Goal: Information Seeking & Learning: Understand process/instructions

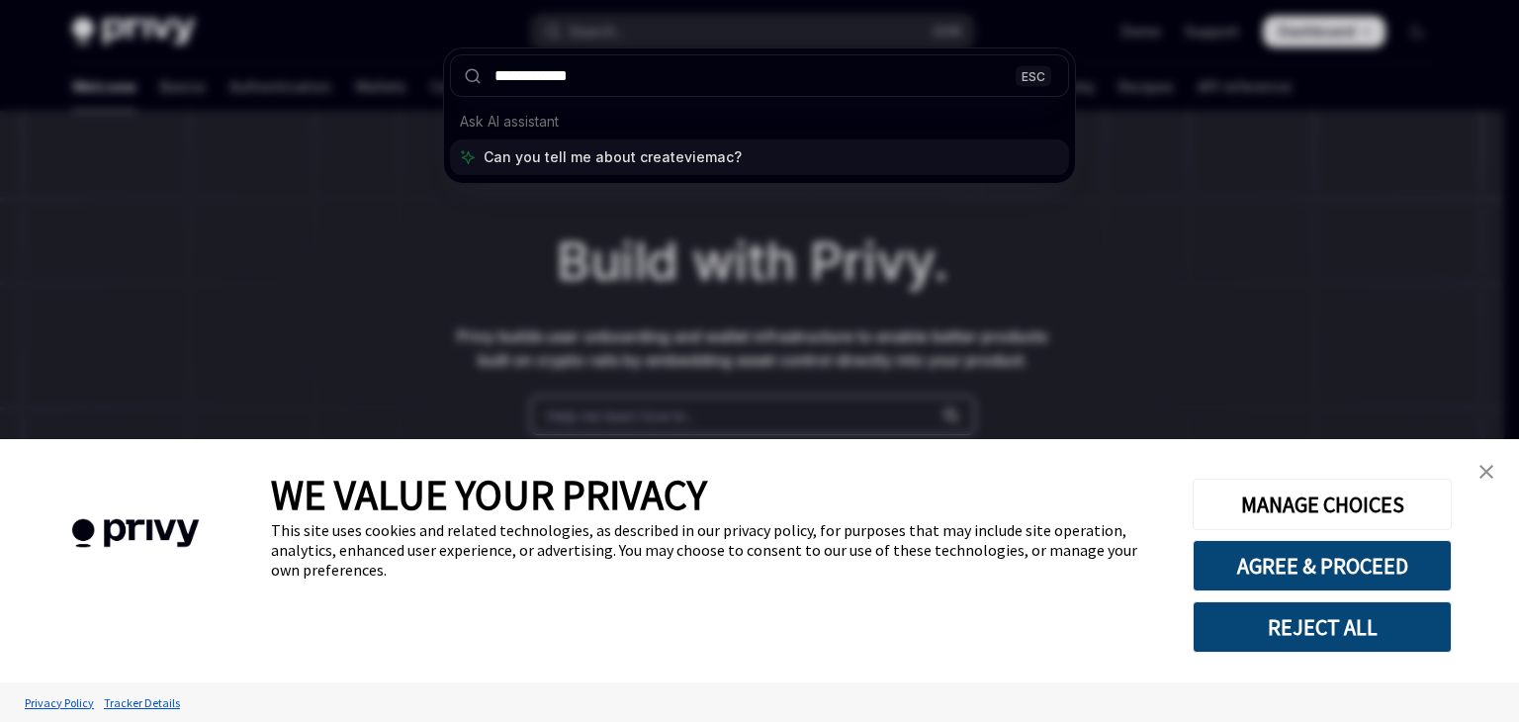
type input "**********"
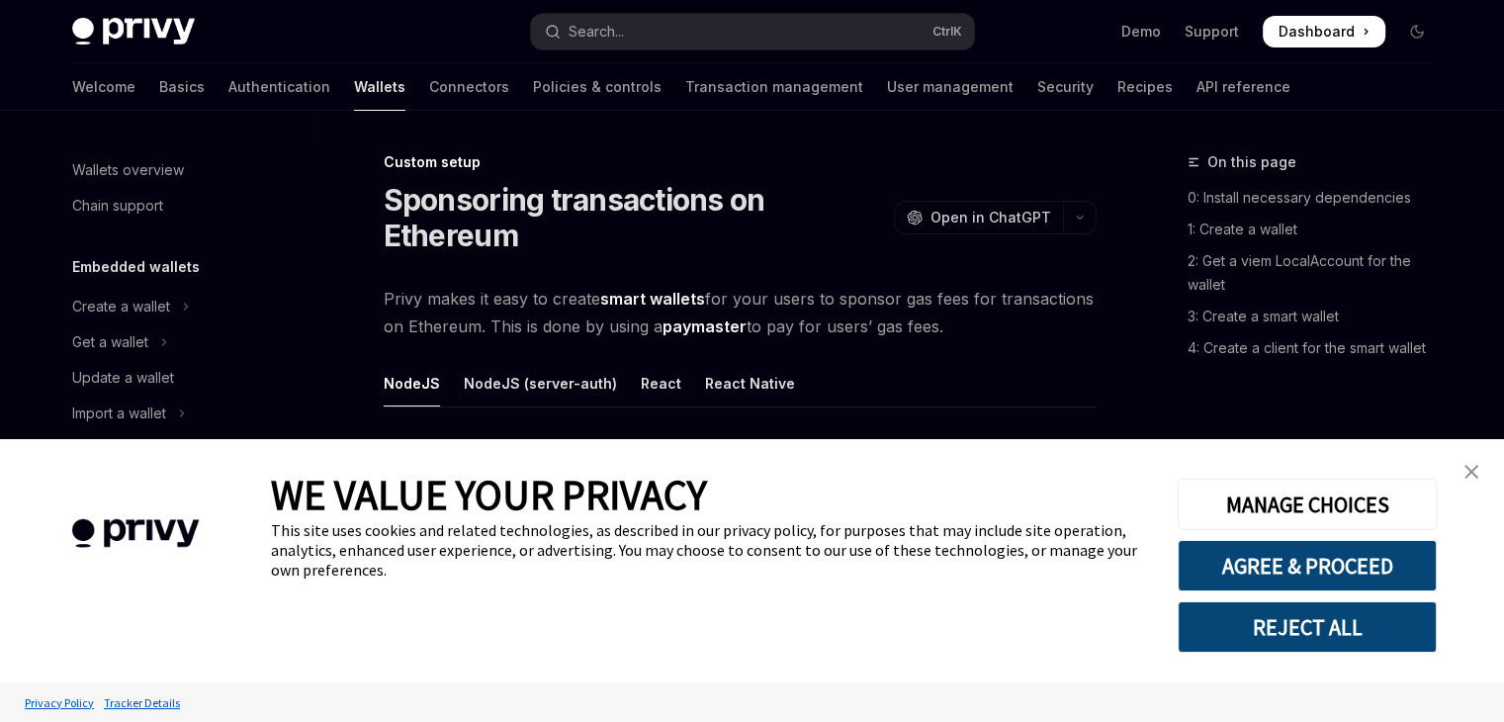
type textarea "*"
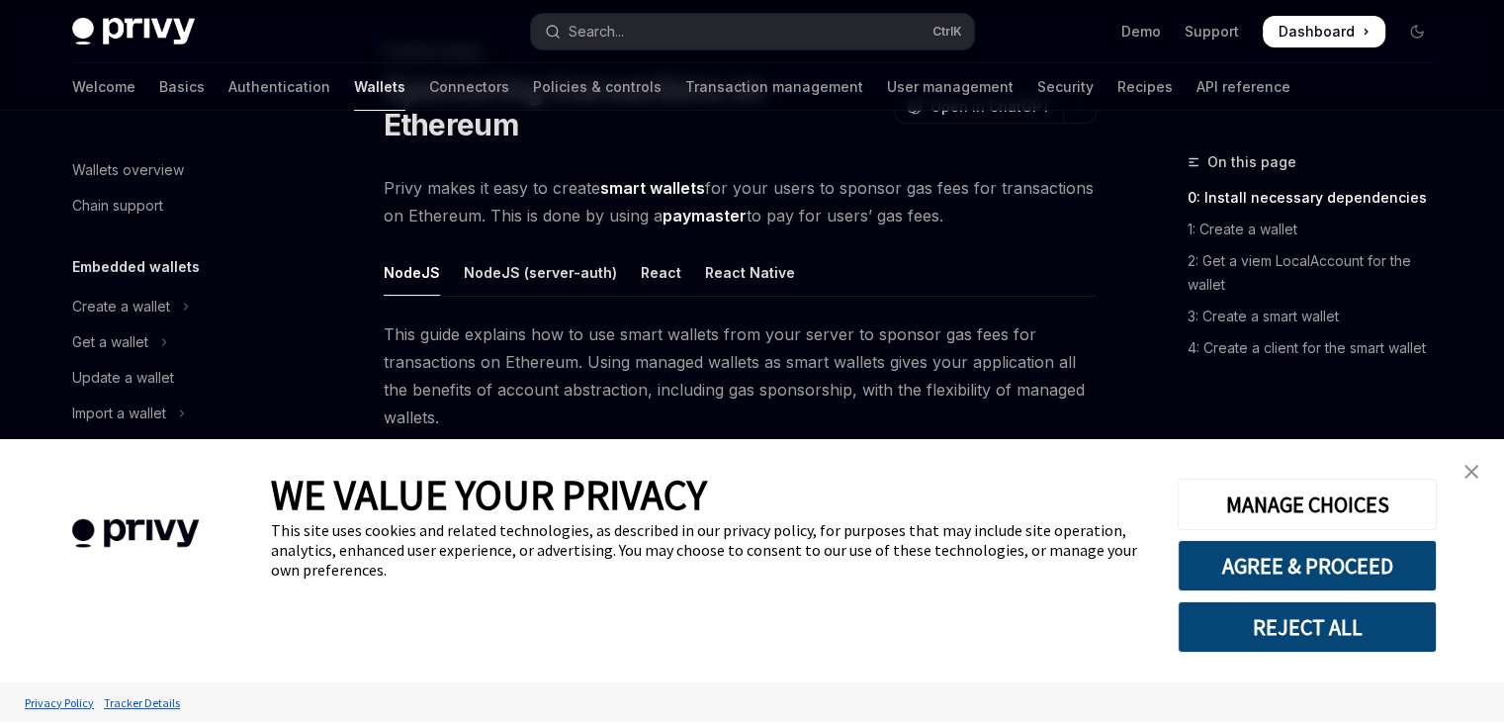
scroll to position [1095, 0]
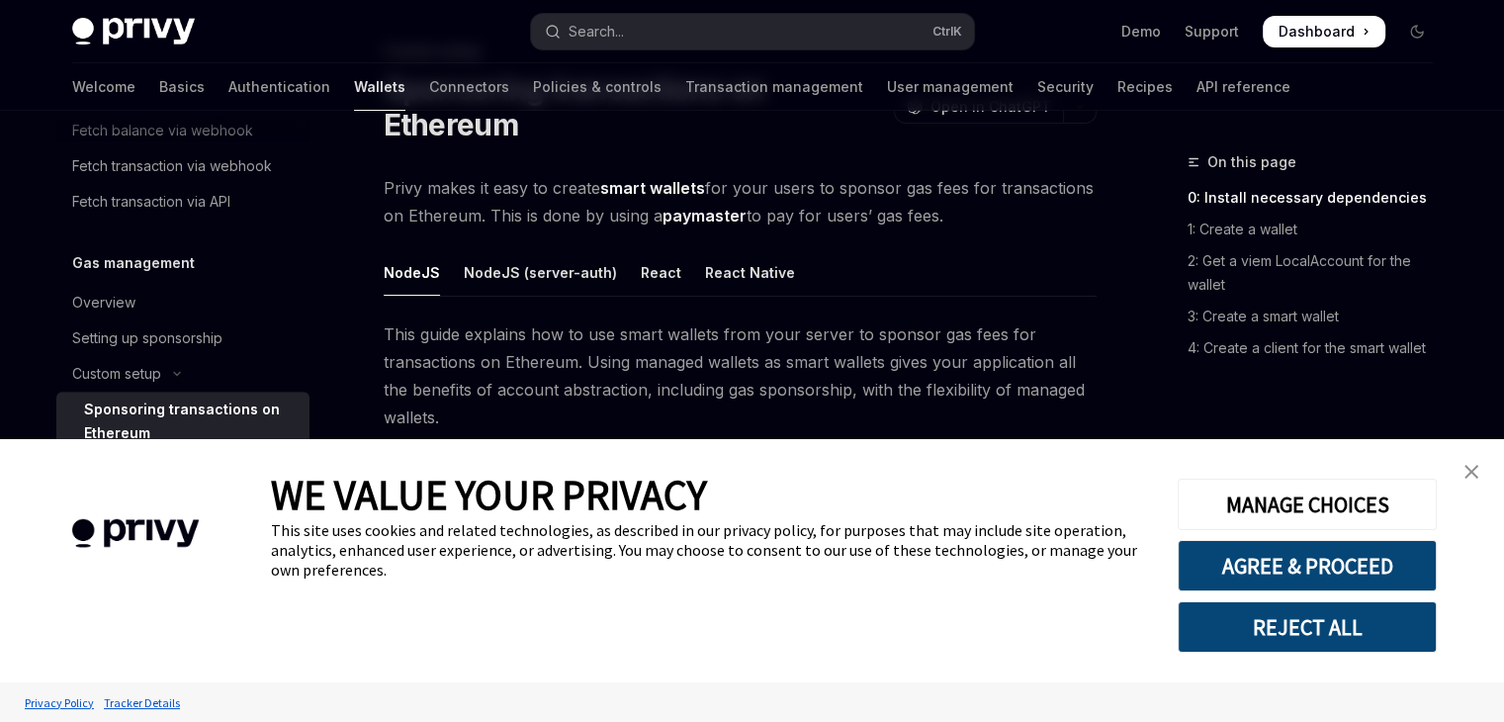
click at [1467, 468] on img "close banner" at bounding box center [1471, 472] width 14 height 14
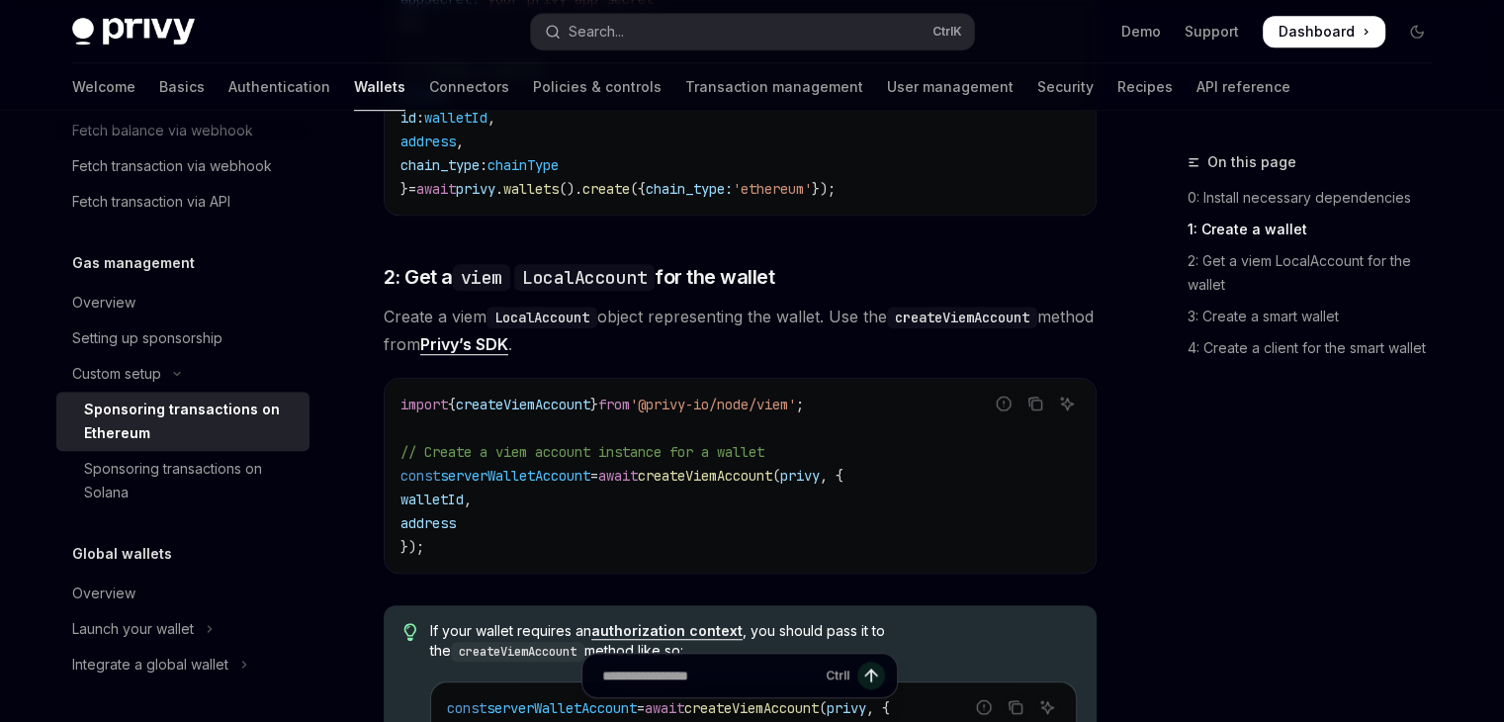
scroll to position [1272, 0]
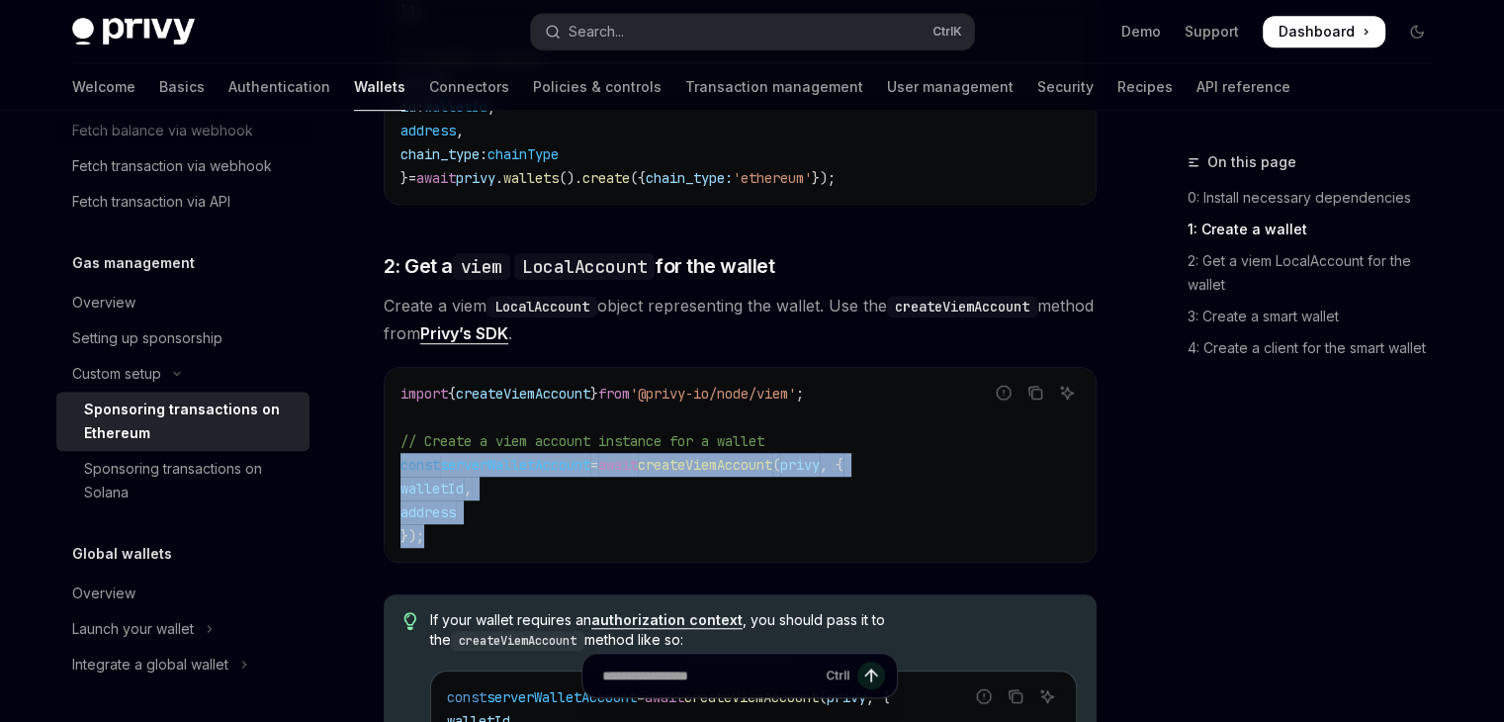
drag, startPoint x: 399, startPoint y: 468, endPoint x: 448, endPoint y: 529, distance: 78.1
click at [448, 529] on code "import { createViemAccount } from '@privy-io/node/viem' ; // Create a viem acco…" at bounding box center [739, 465] width 679 height 166
copy code "const serverWalletAccount = await createViemAccount ( privy , { walletId , addr…"
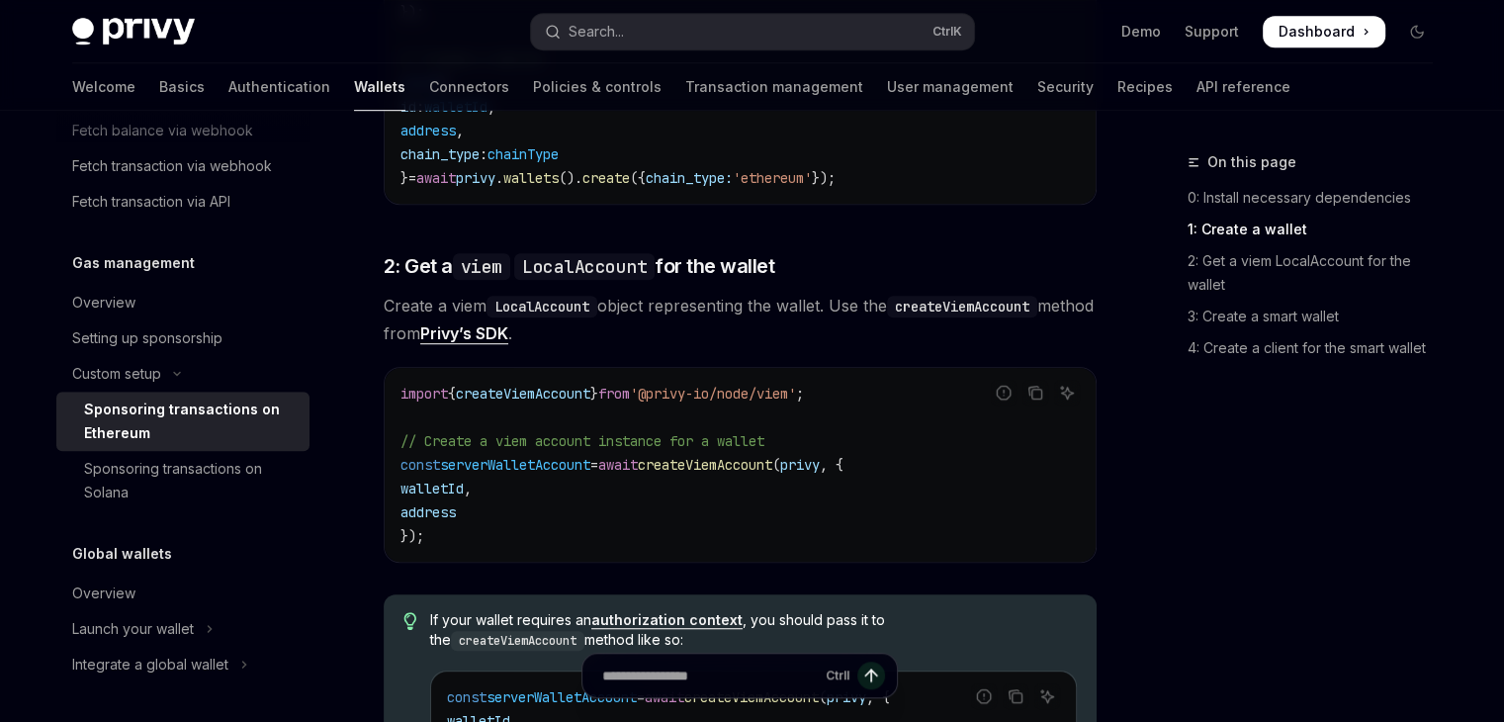
click at [580, 432] on span "// Create a viem account instance for a wallet" at bounding box center [582, 441] width 364 height 18
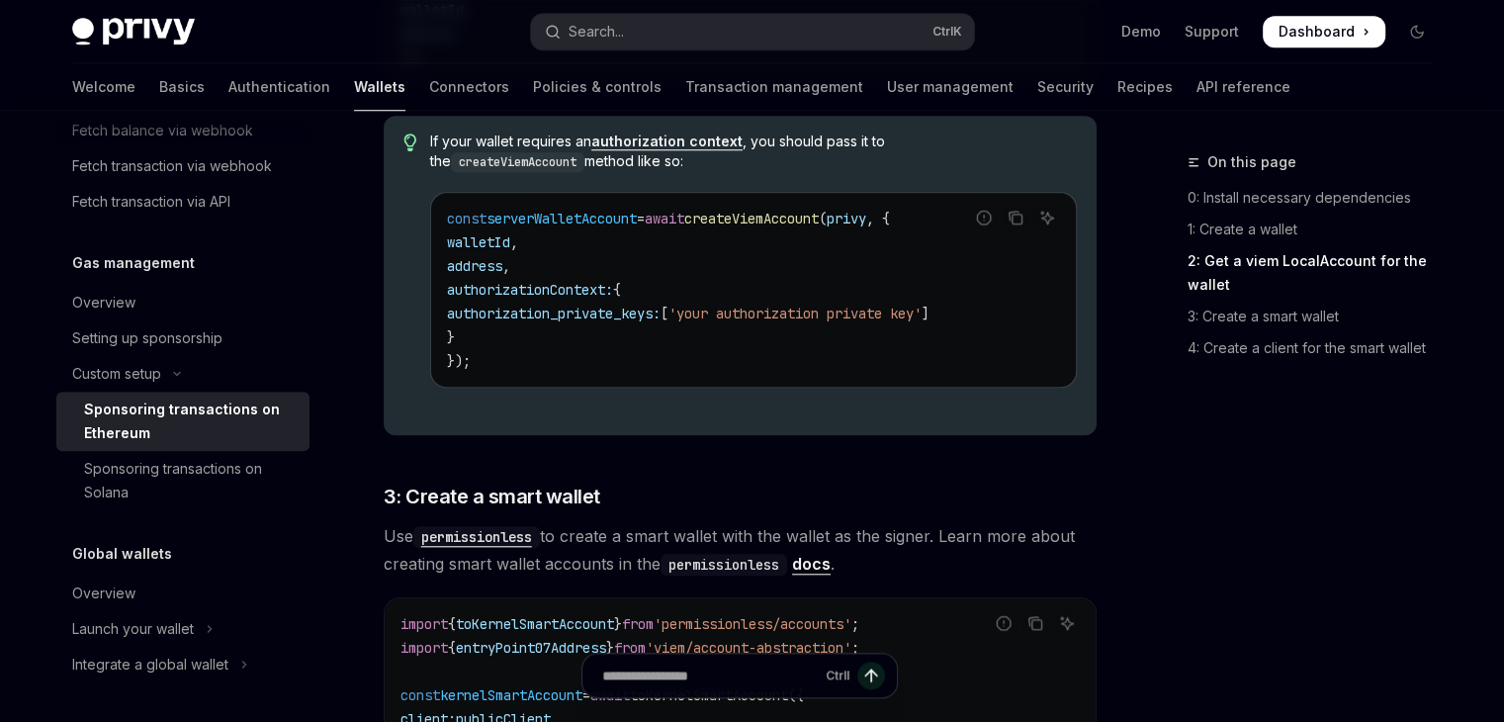
scroll to position [1752, 0]
